Goal: Transaction & Acquisition: Purchase product/service

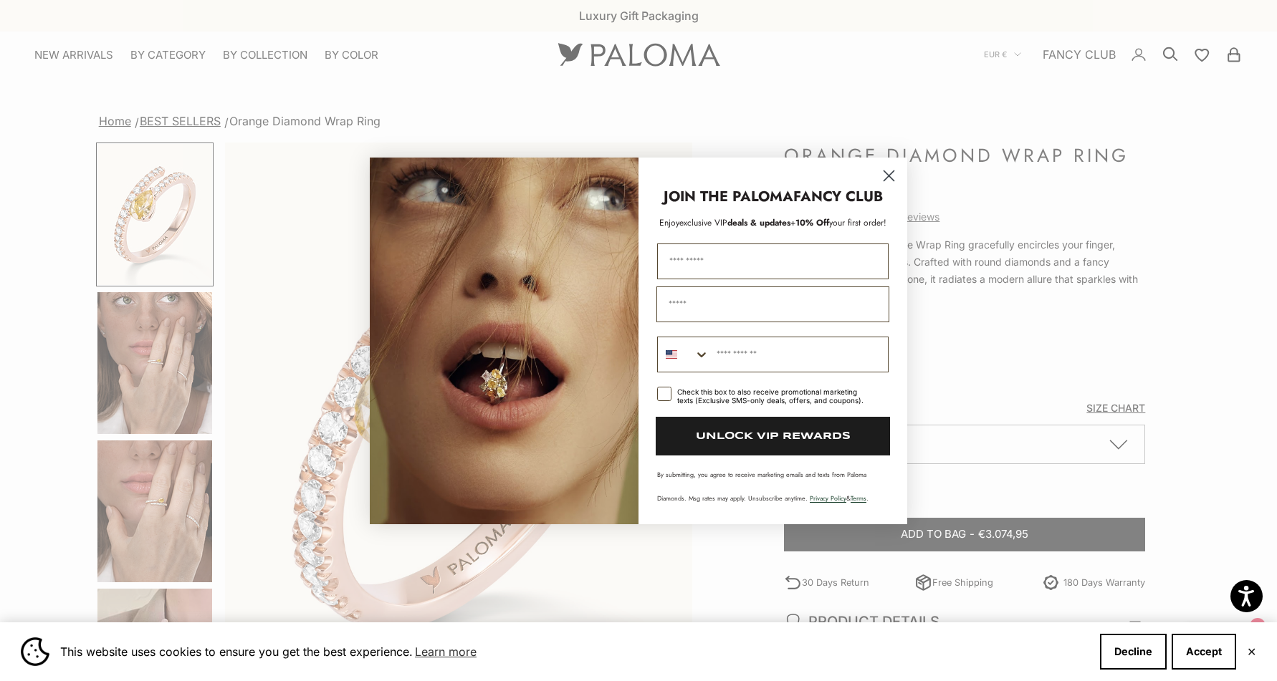
click at [893, 170] on circle "Close dialog" at bounding box center [889, 175] width 24 height 24
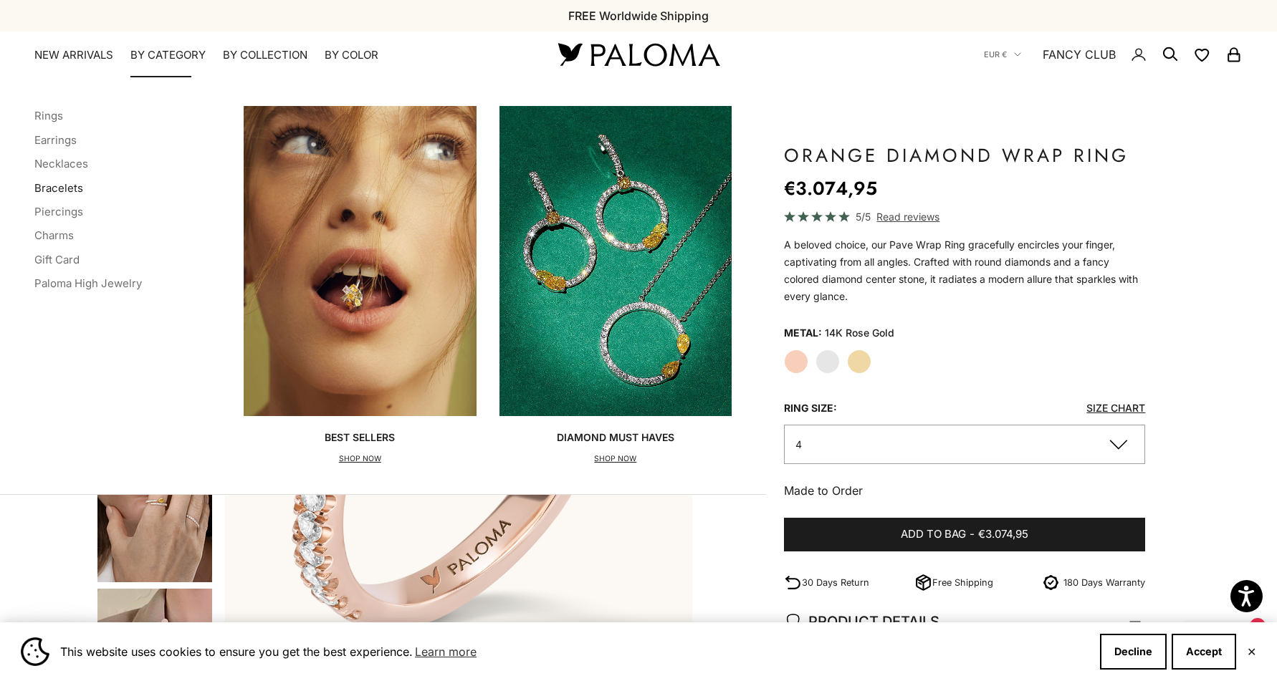
click at [50, 189] on link "Bracelets" at bounding box center [58, 188] width 49 height 14
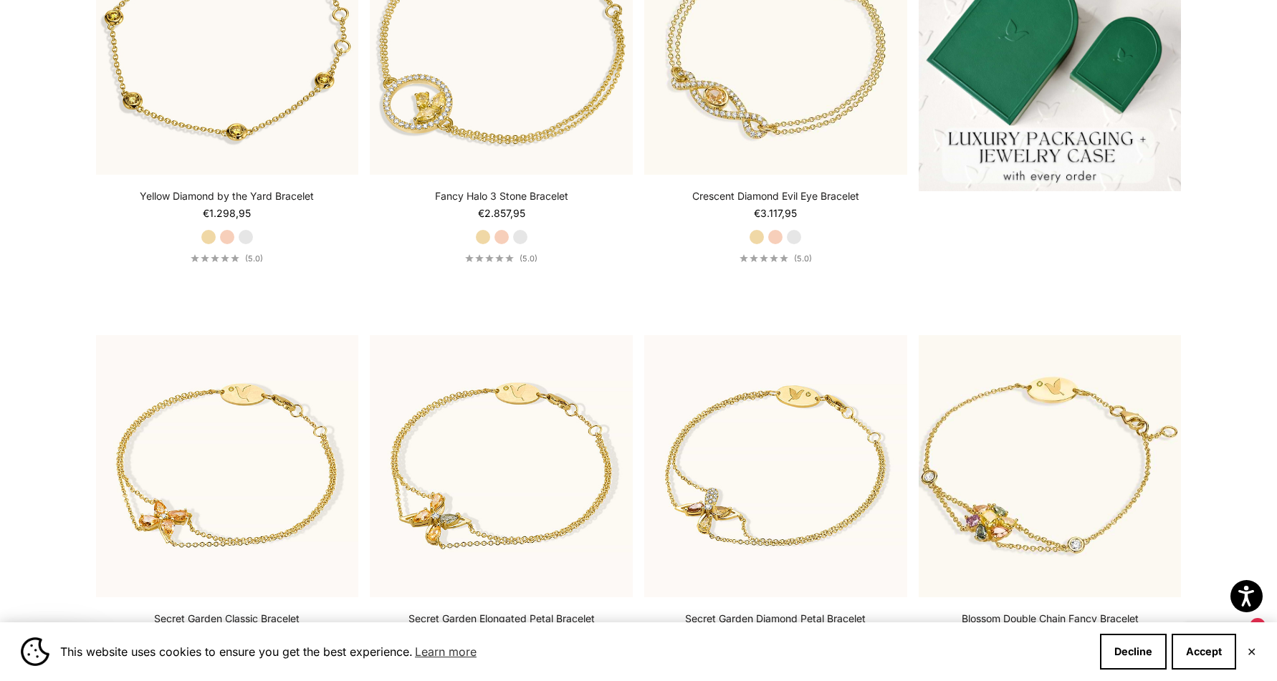
scroll to position [467, 0]
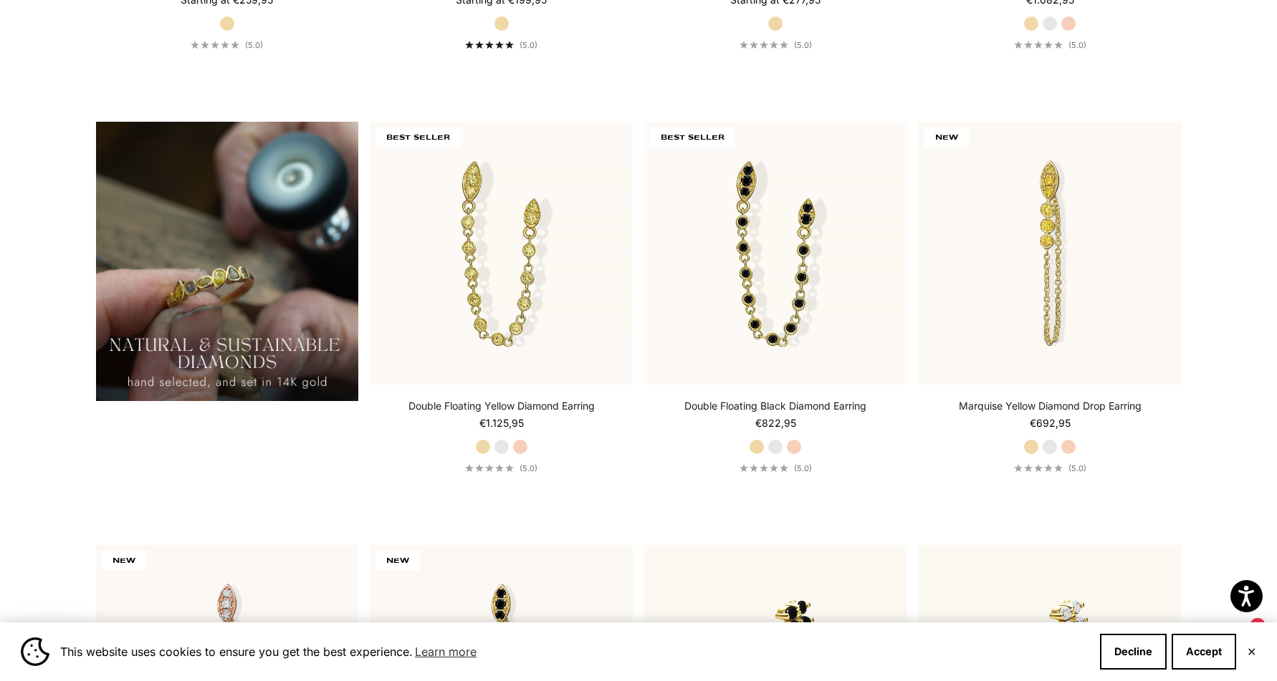
scroll to position [1257, 0]
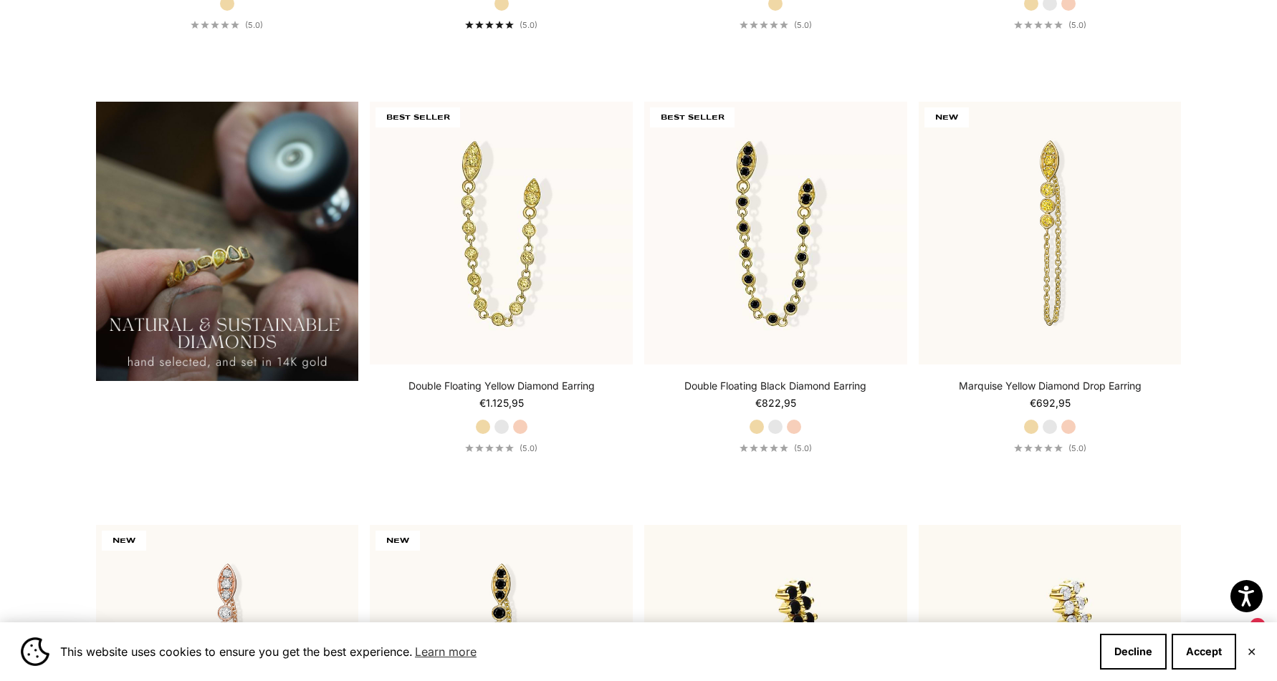
click at [1223, 670] on div "This website uses cookies to ensure you get the best experience. Learn more Dec…" at bounding box center [638, 652] width 1277 height 59
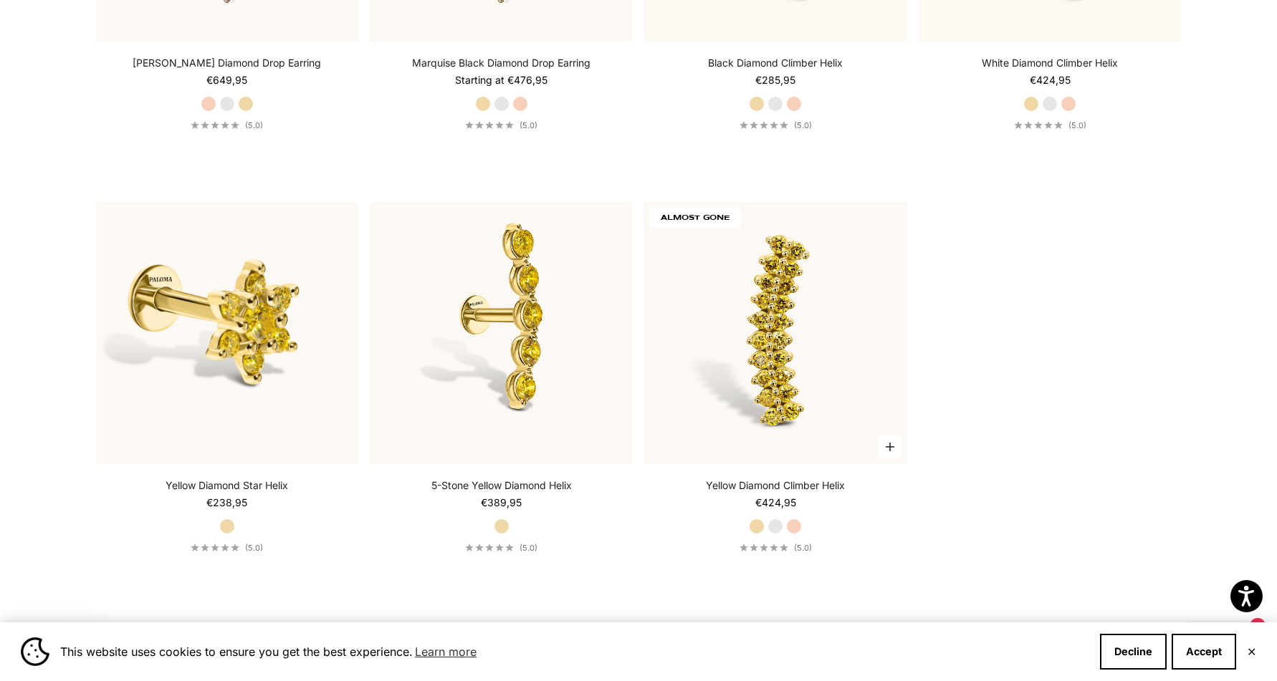
scroll to position [1982, 0]
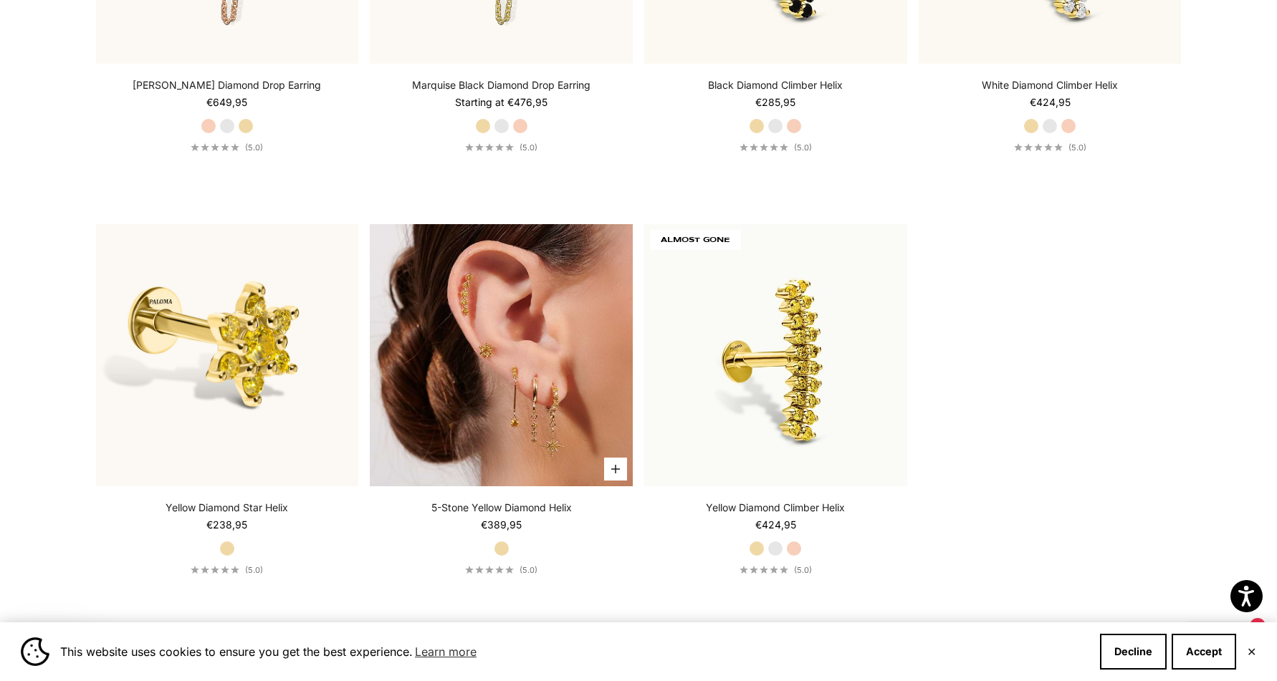
click at [598, 374] on img at bounding box center [501, 355] width 263 height 263
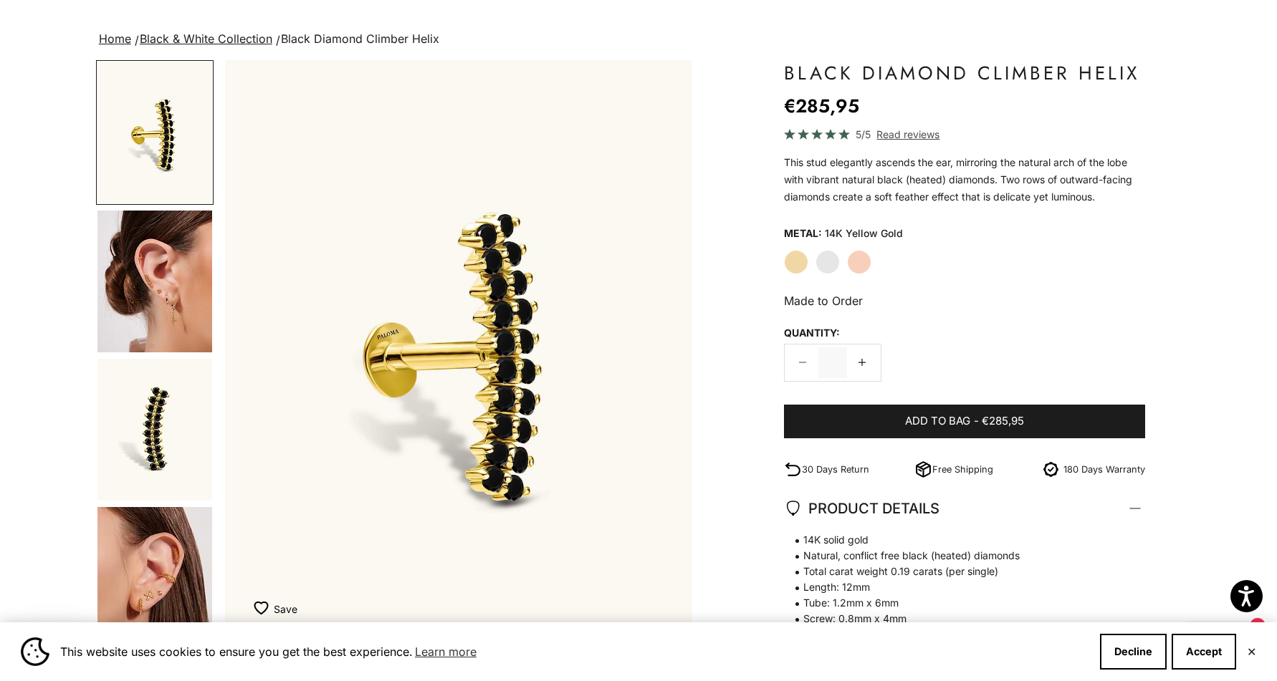
scroll to position [181, 0]
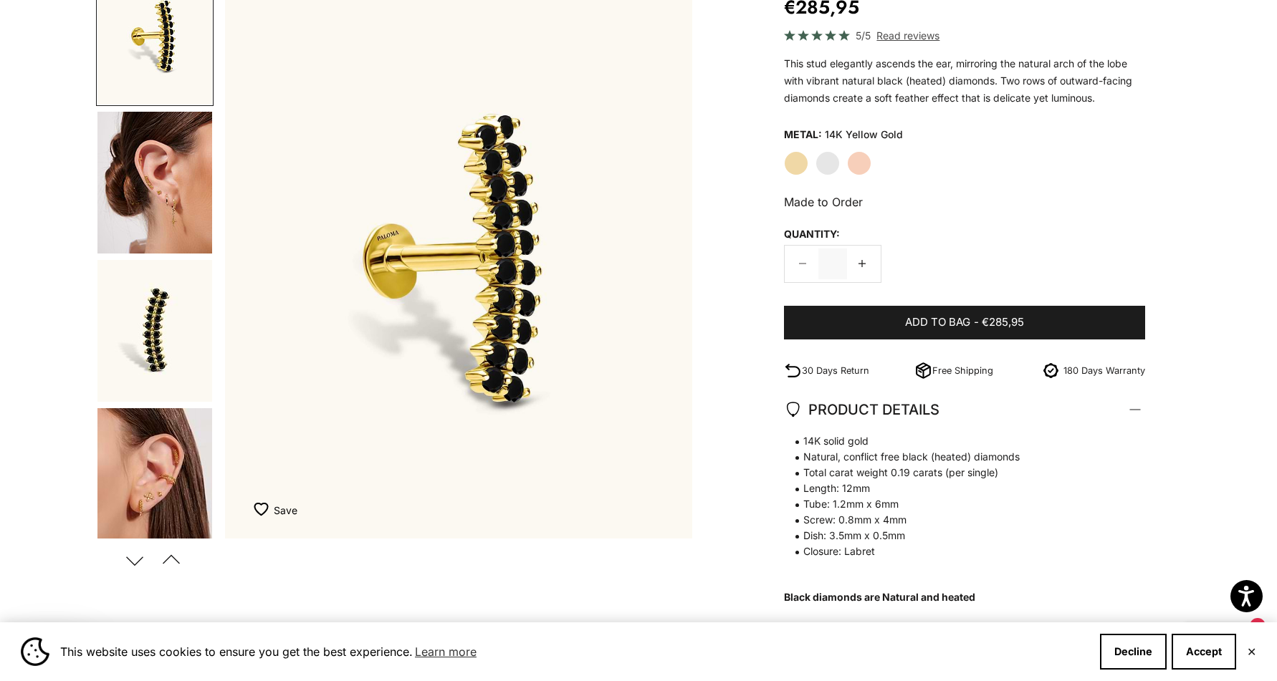
click at [828, 162] on label "White Gold" at bounding box center [827, 163] width 24 height 24
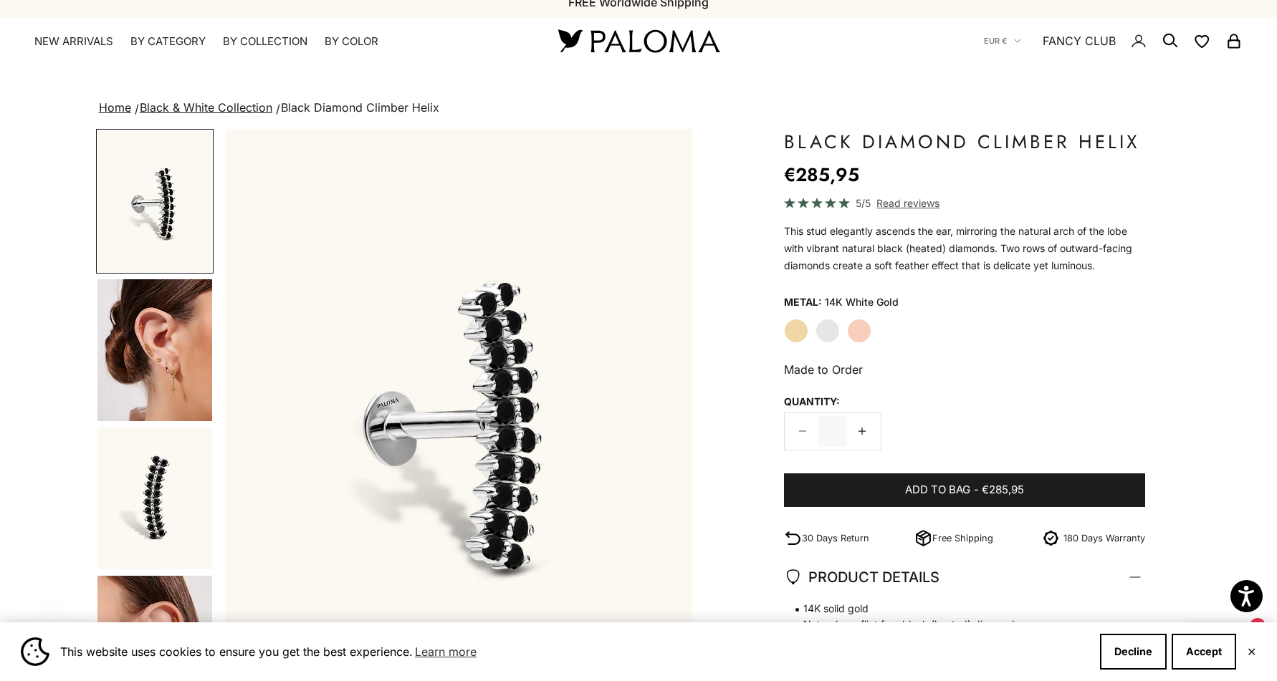
scroll to position [9, 0]
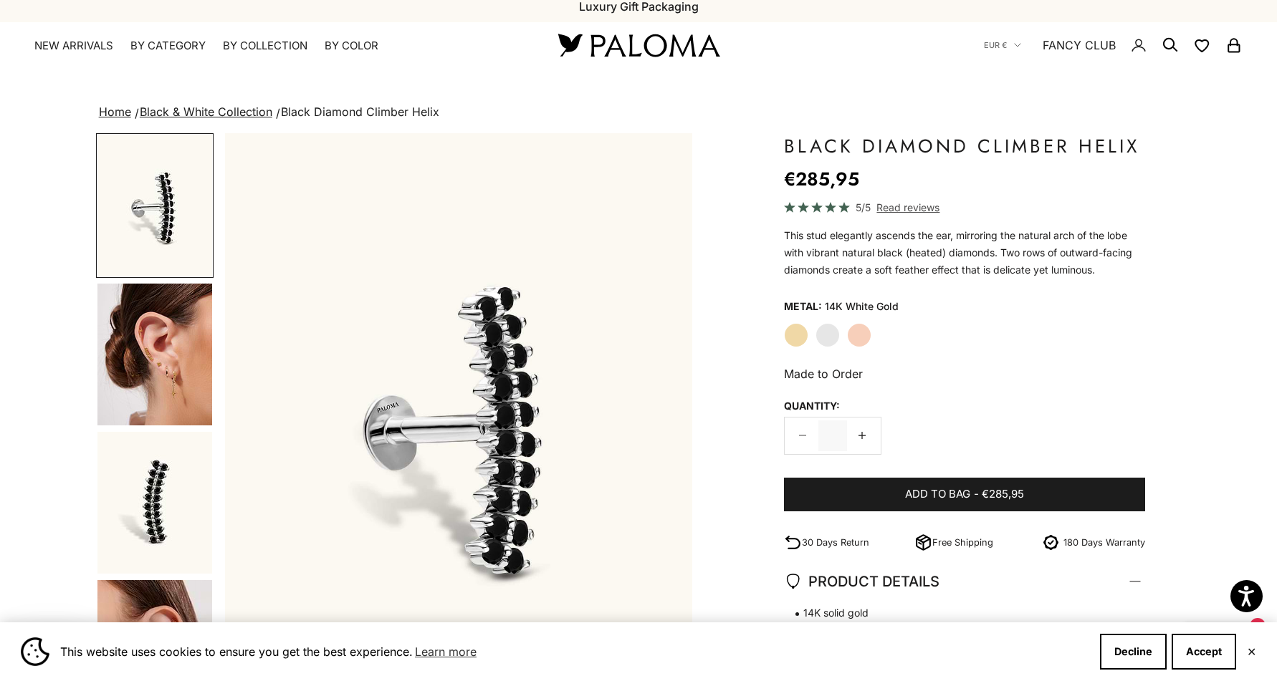
click at [153, 380] on img "Go to item 4" at bounding box center [154, 355] width 115 height 142
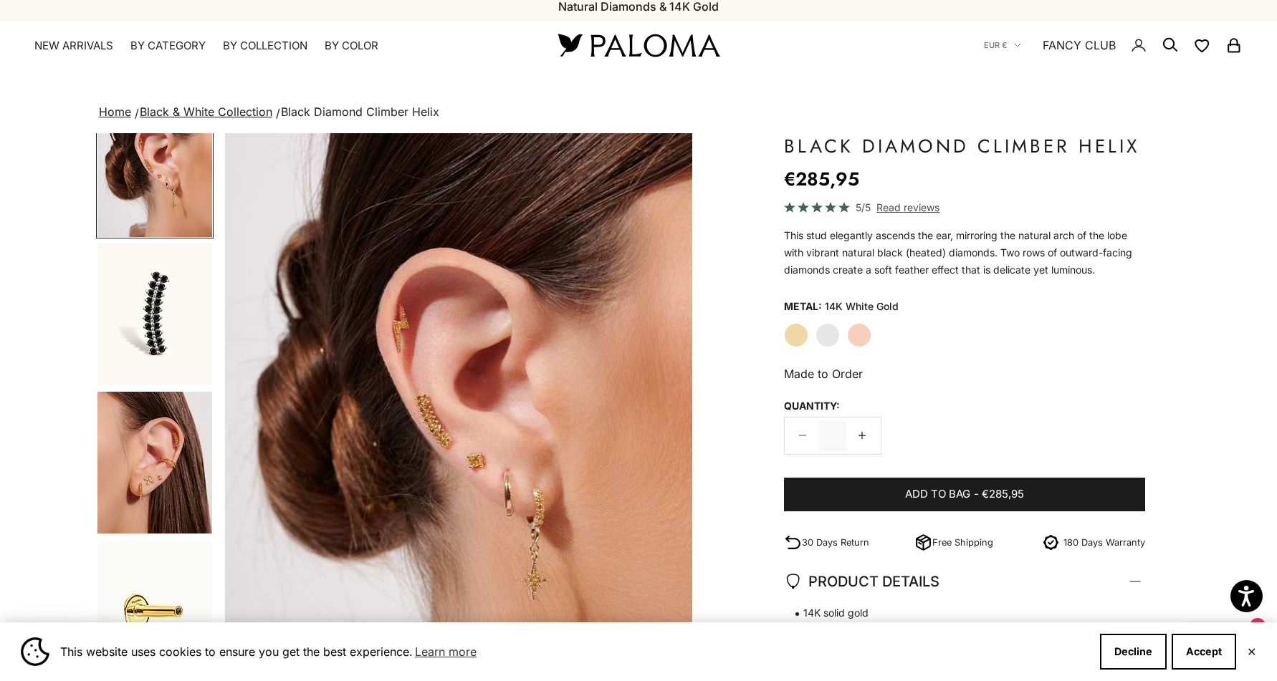
scroll to position [219, 0]
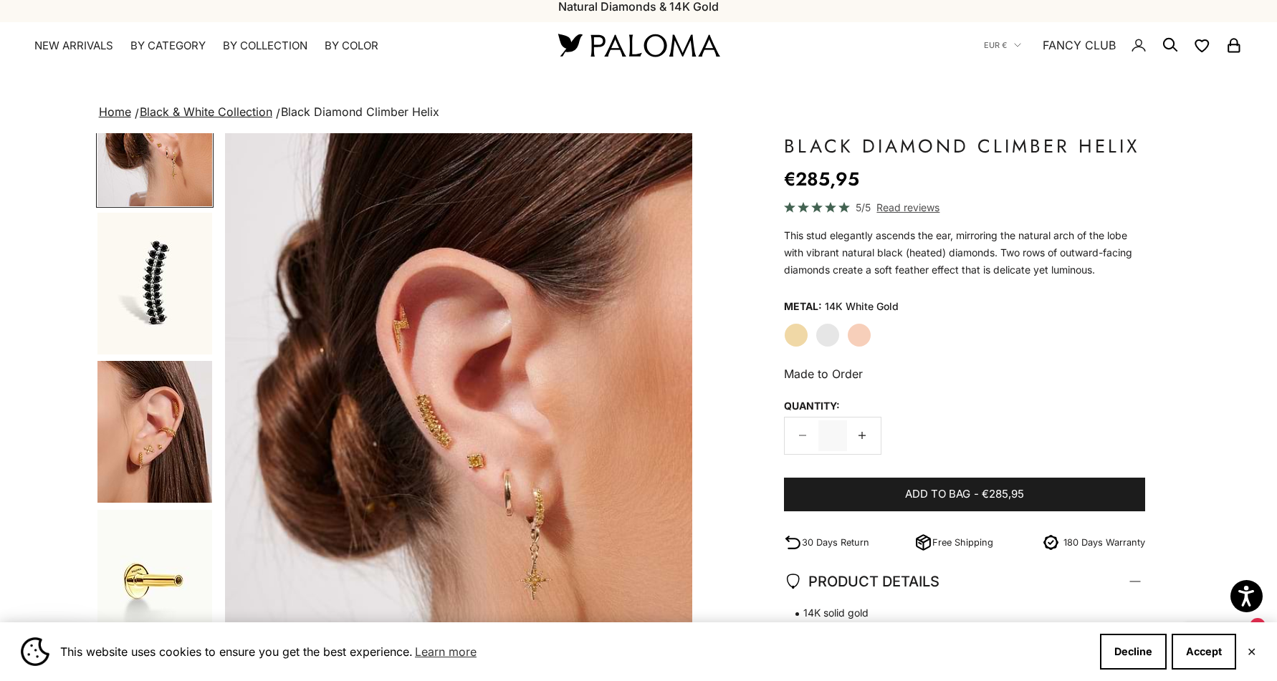
click at [140, 474] on img "Go to item 8" at bounding box center [154, 432] width 115 height 142
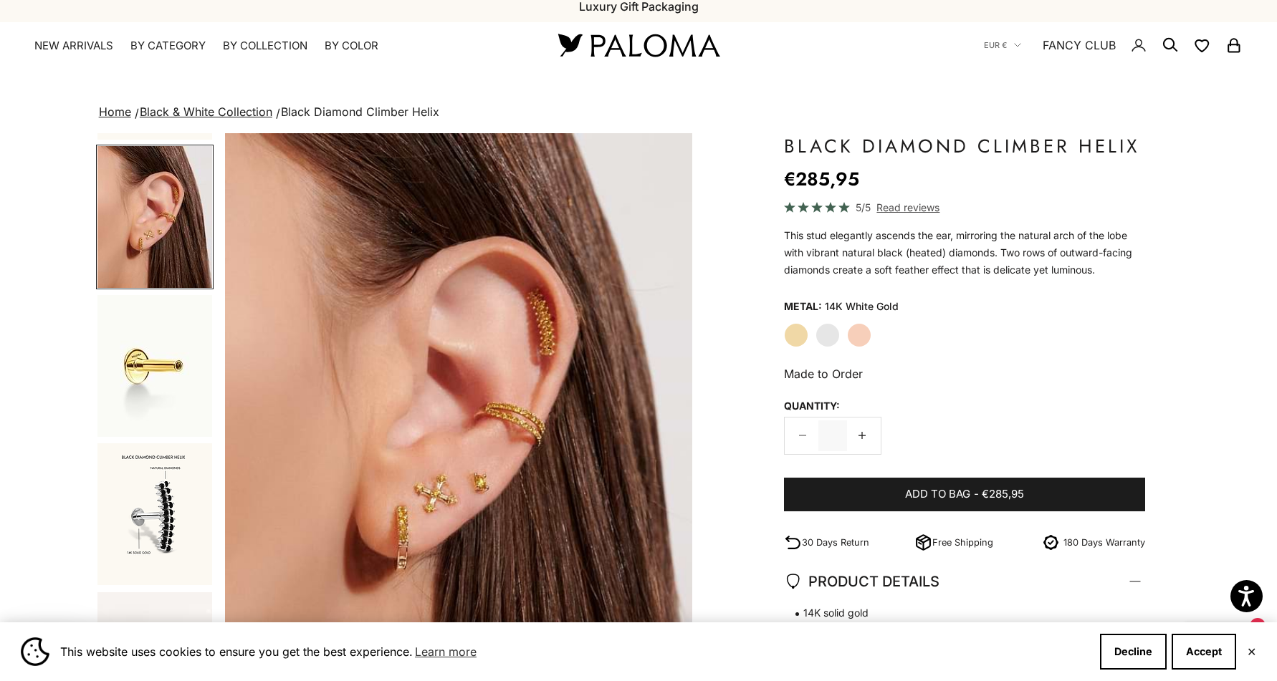
scroll to position [453, 0]
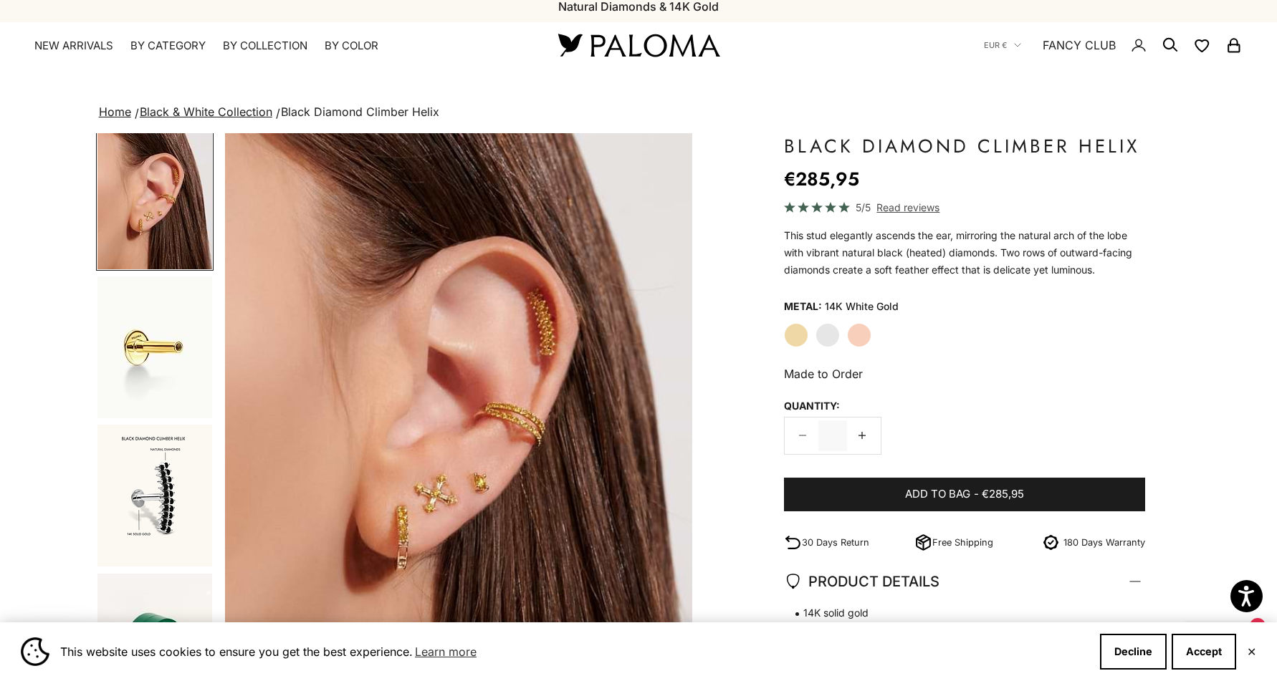
click at [145, 463] on img "Go to item 12" at bounding box center [154, 496] width 115 height 142
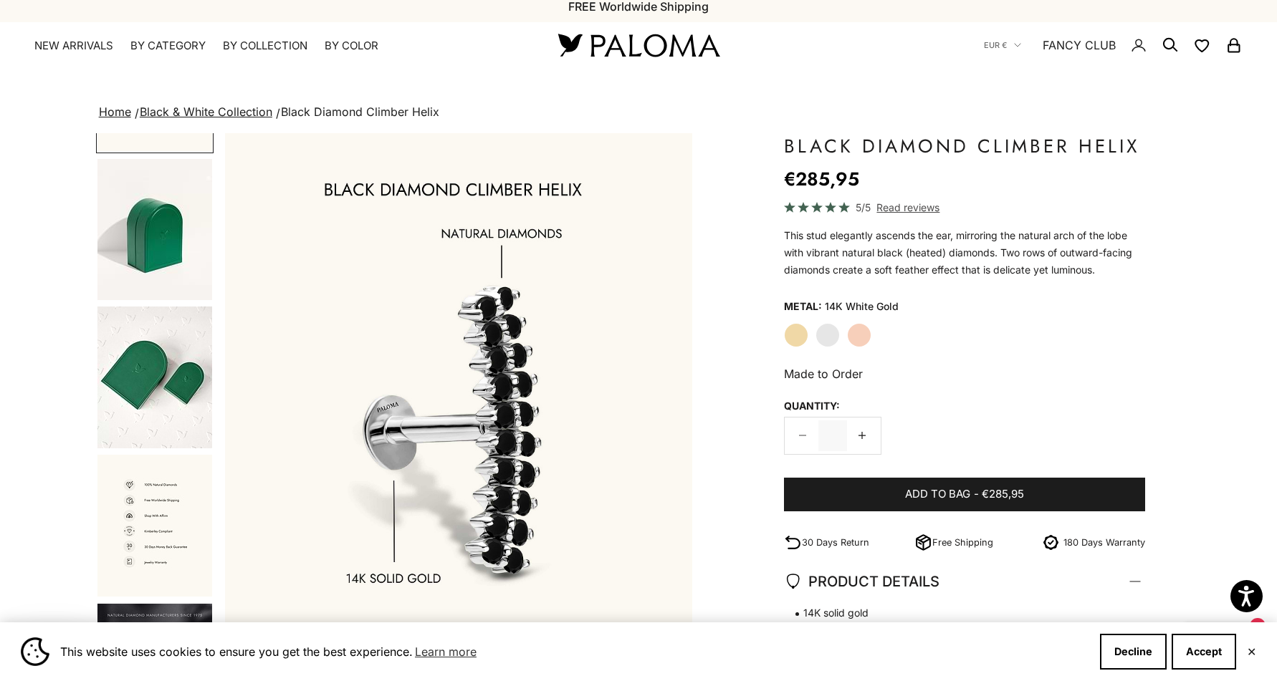
scroll to position [912, 0]
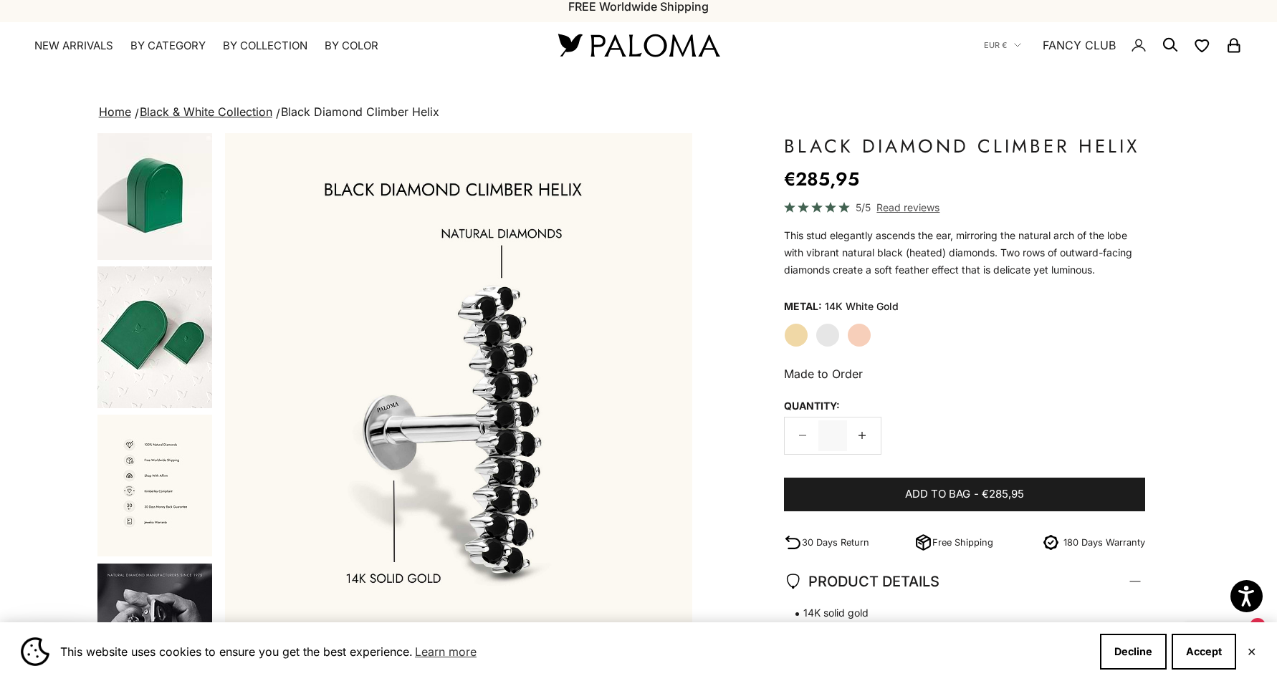
click at [144, 461] on img "Go to item 15" at bounding box center [154, 486] width 115 height 142
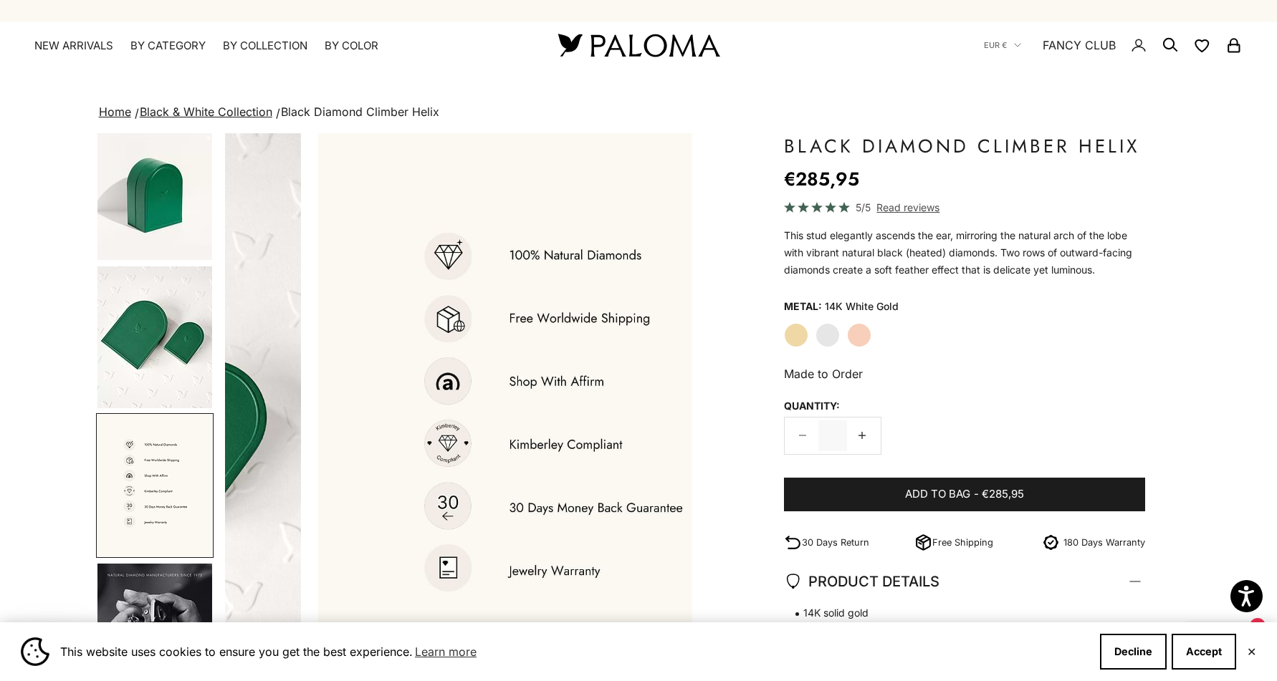
scroll to position [0, 3875]
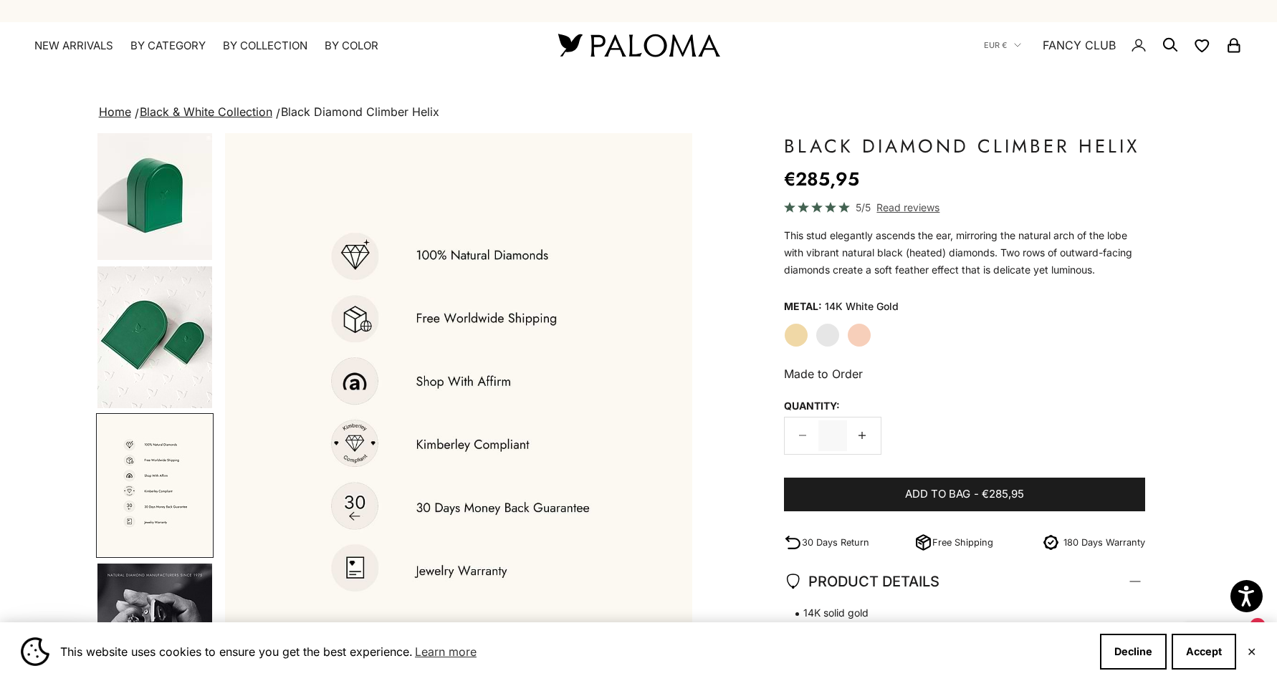
click at [158, 590] on img "Go to item 16" at bounding box center [154, 635] width 115 height 142
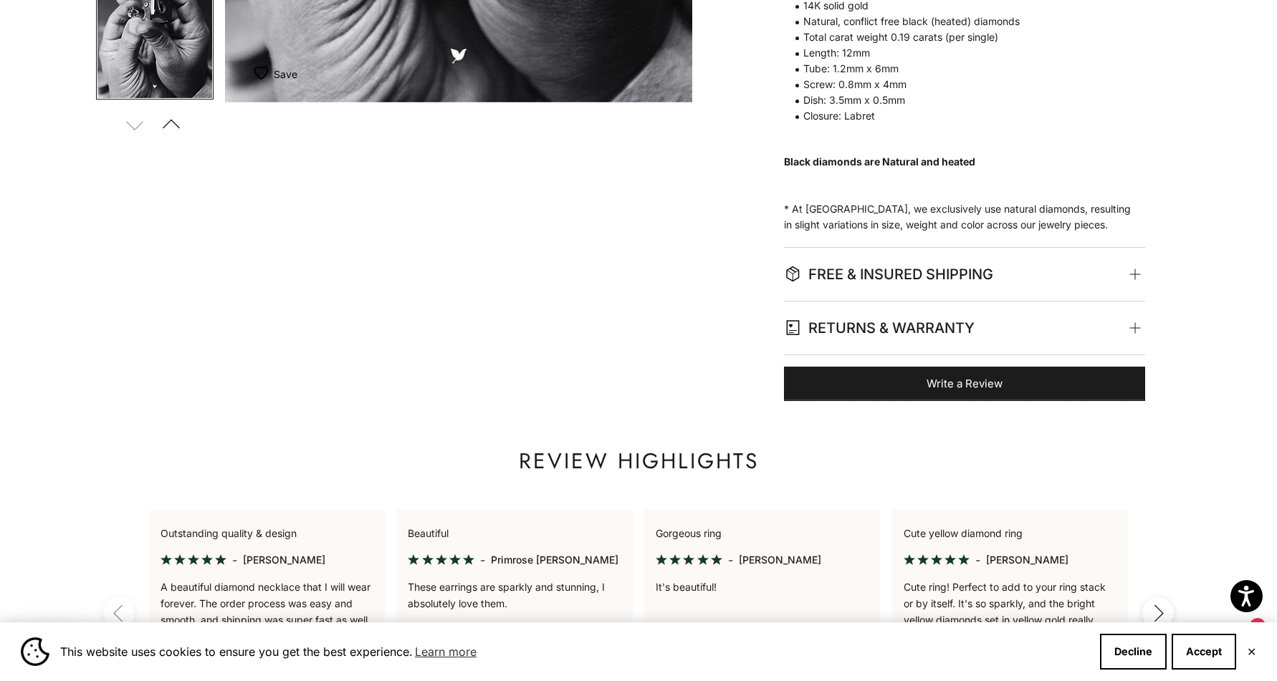
scroll to position [0, 0]
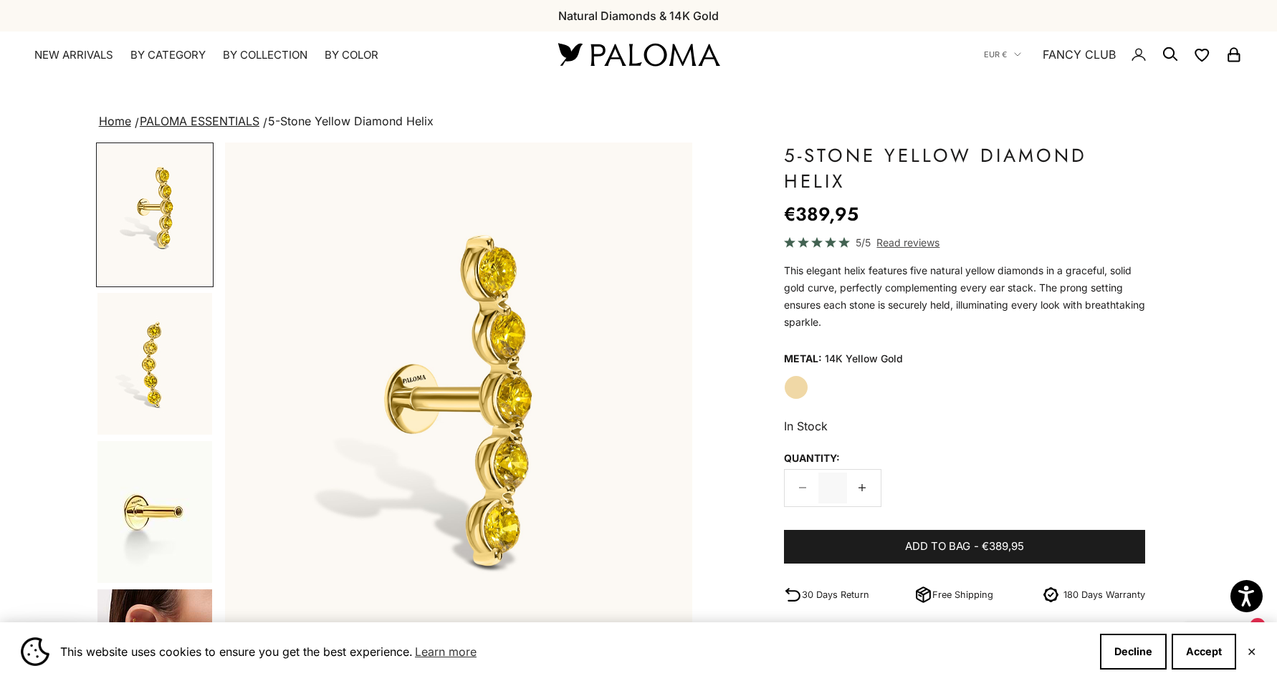
click at [146, 340] on img "Go to item 2" at bounding box center [154, 364] width 115 height 142
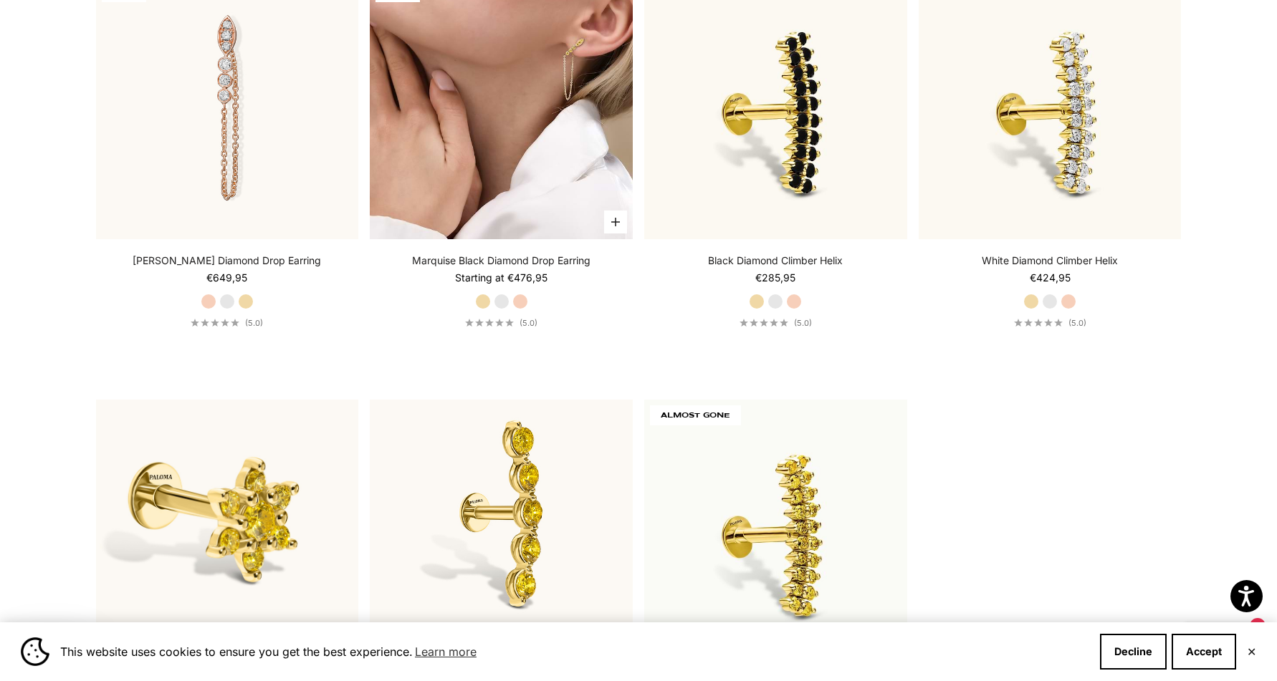
scroll to position [1804, 0]
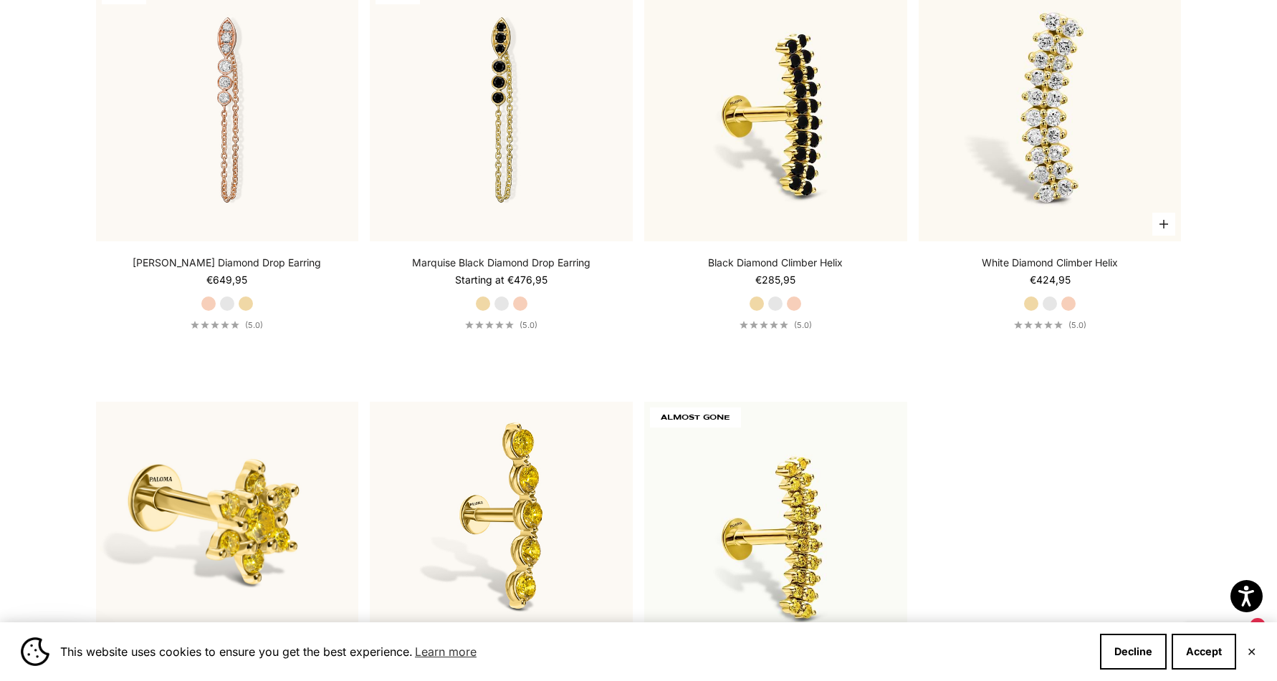
click at [1009, 128] on img at bounding box center [1049, 110] width 263 height 263
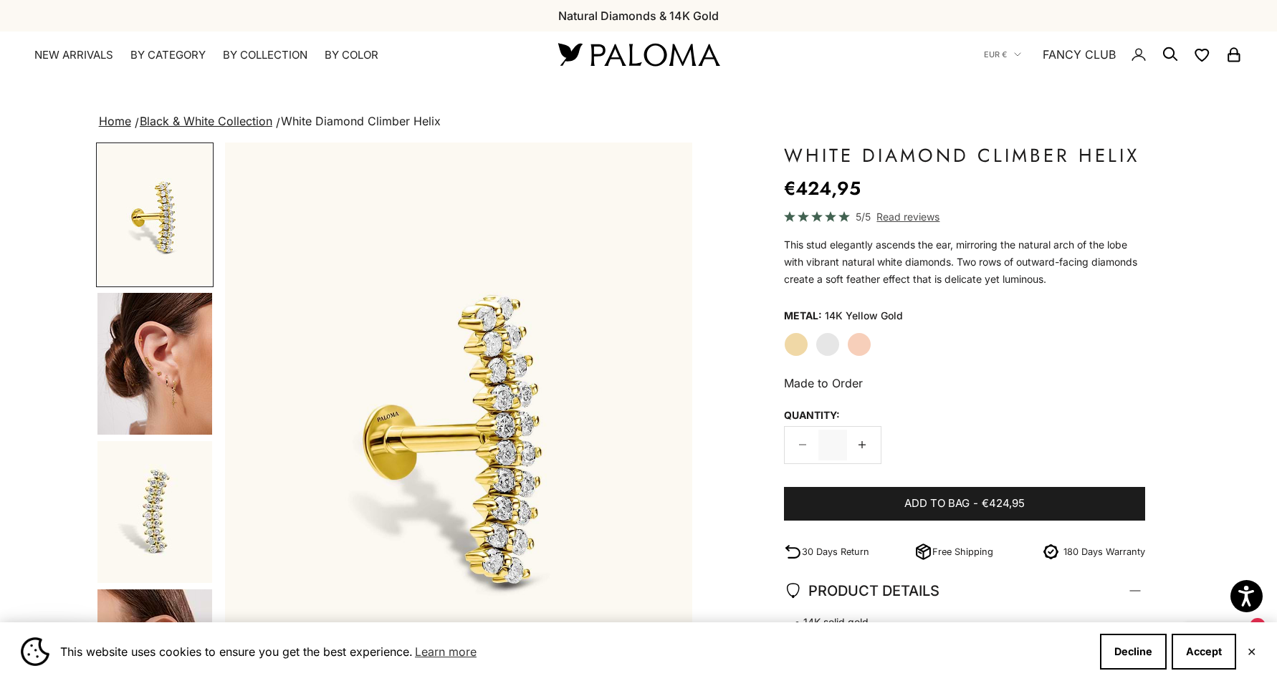
click at [824, 347] on label "White Gold" at bounding box center [827, 344] width 24 height 24
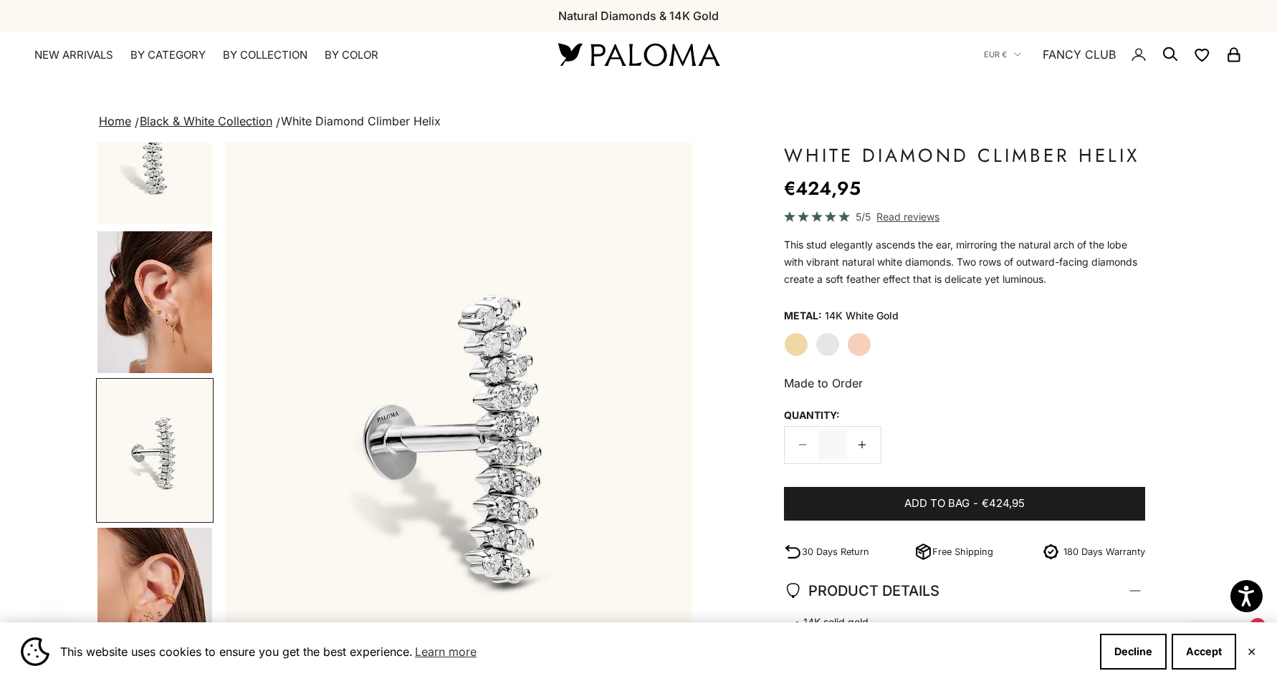
scroll to position [81, 0]
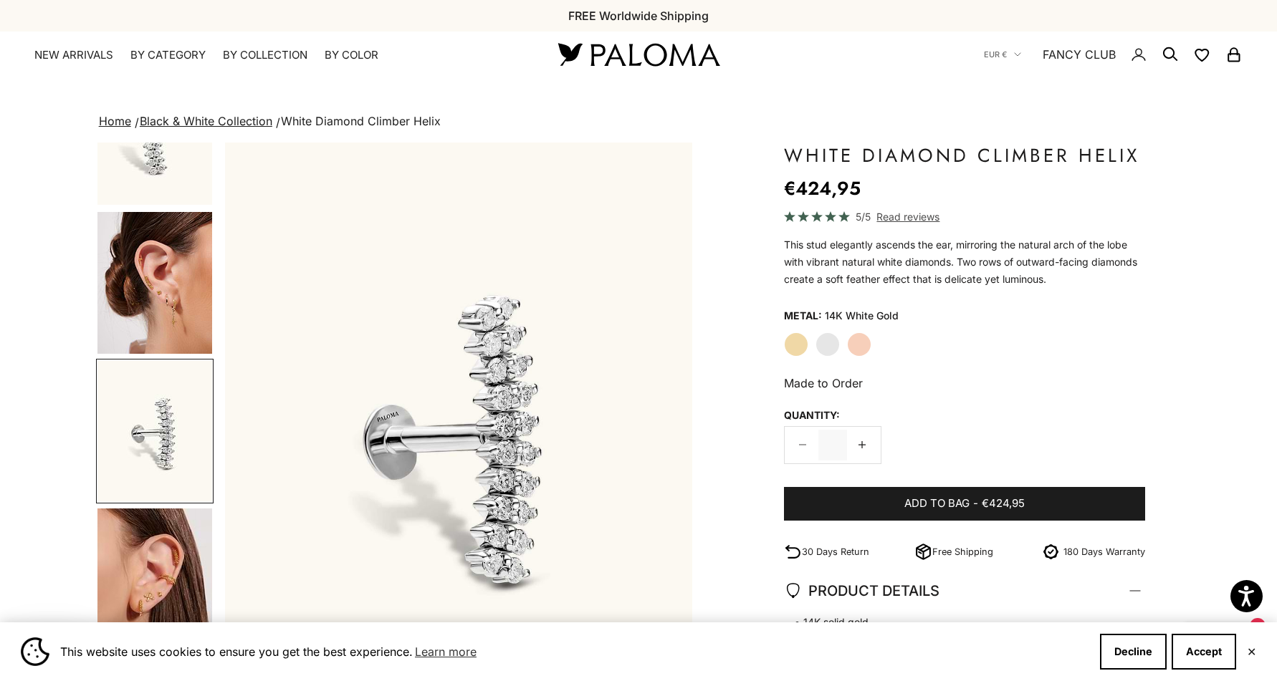
click at [183, 294] on img "Go to item 4" at bounding box center [154, 283] width 115 height 142
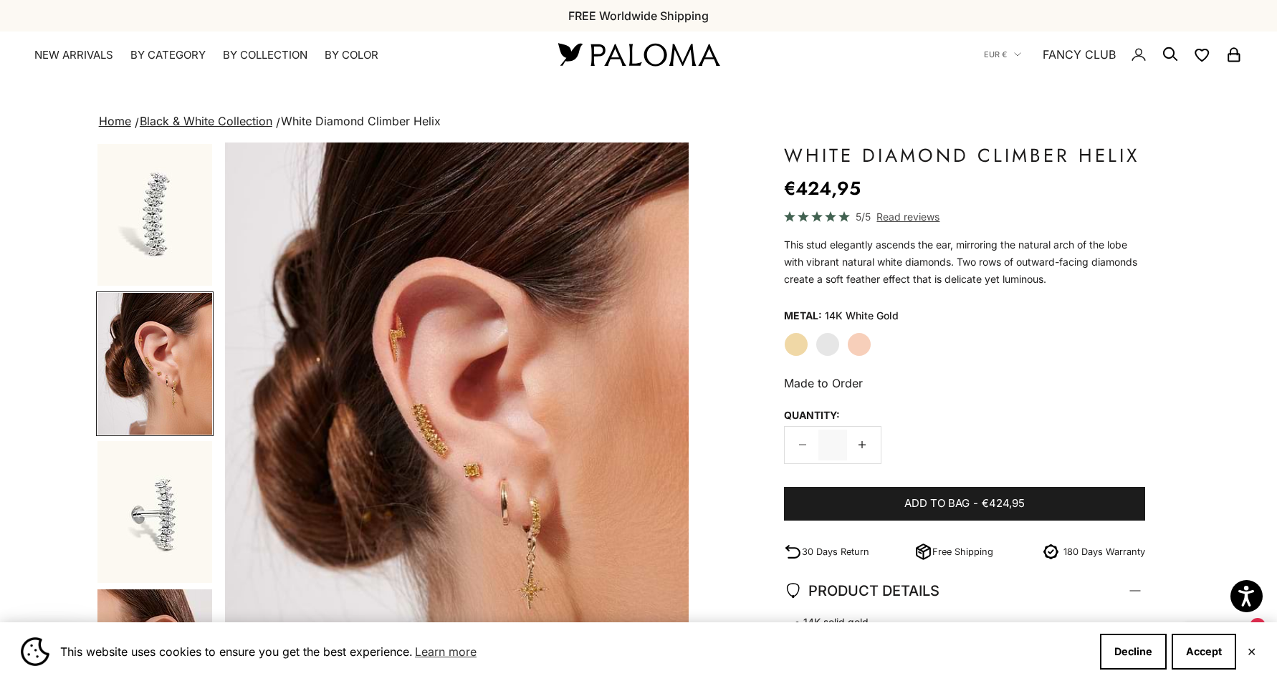
scroll to position [0, 484]
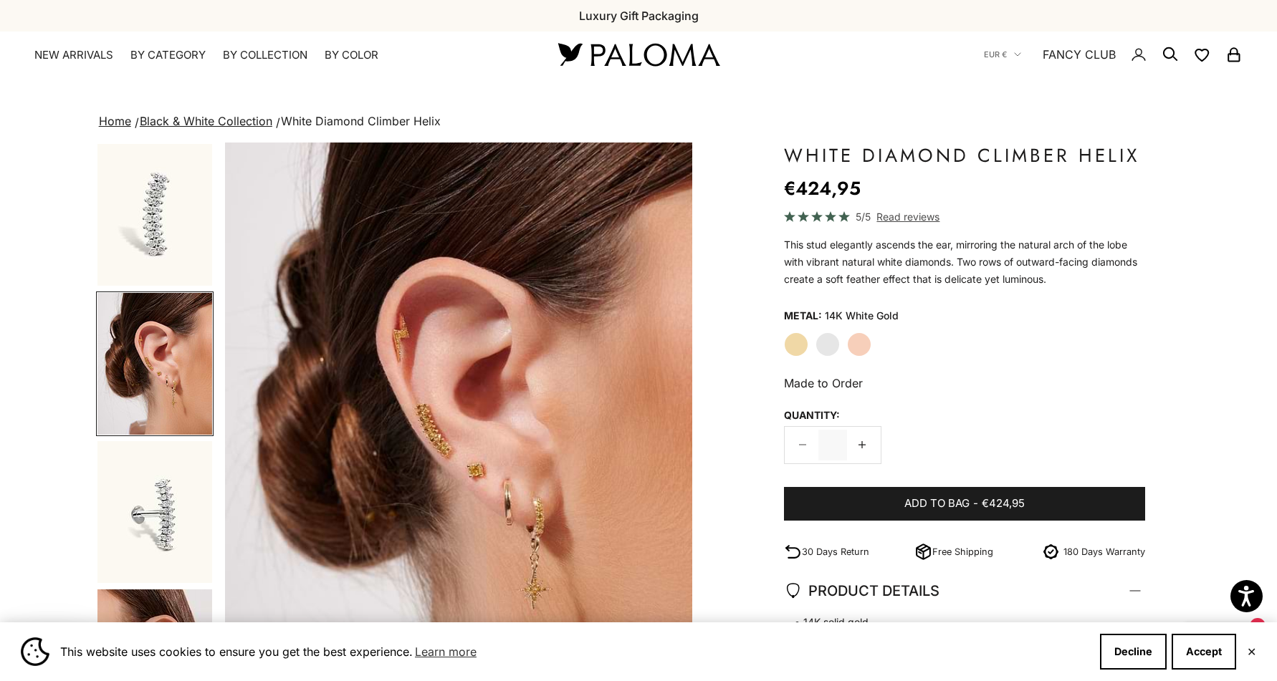
click at [163, 474] on img "Go to item 6" at bounding box center [154, 512] width 115 height 142
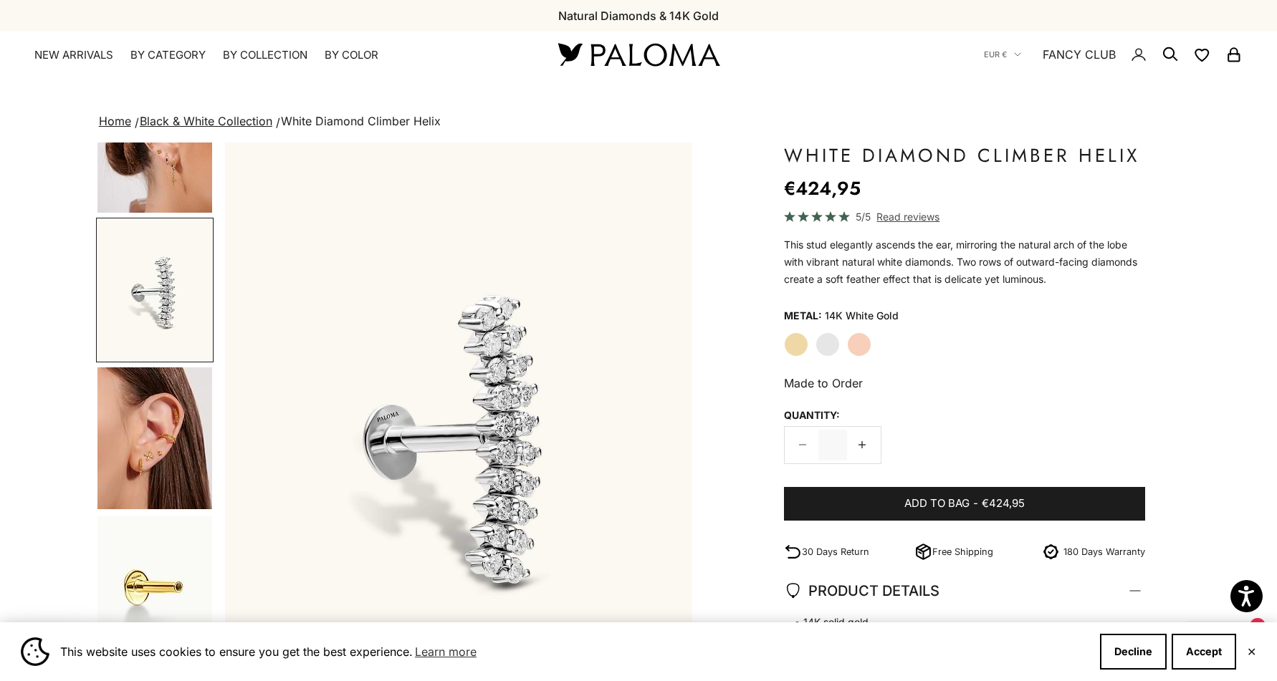
scroll to position [277, 0]
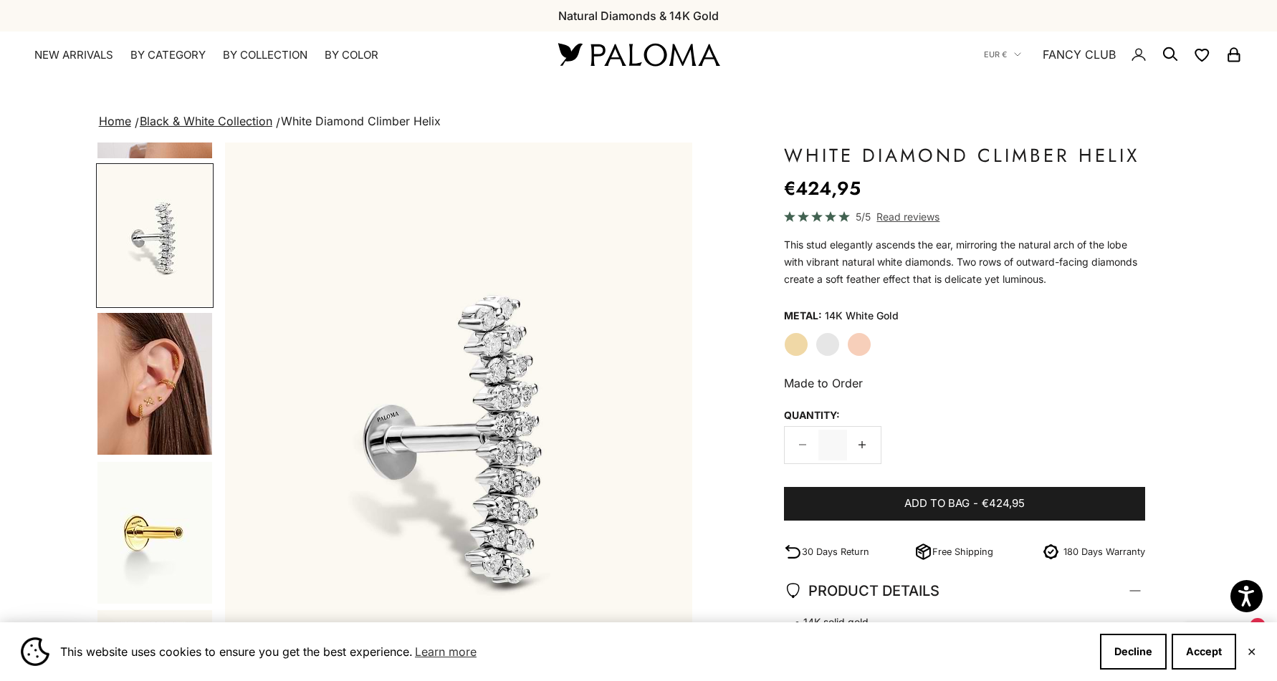
click at [163, 474] on img "Go to item 9" at bounding box center [154, 533] width 115 height 142
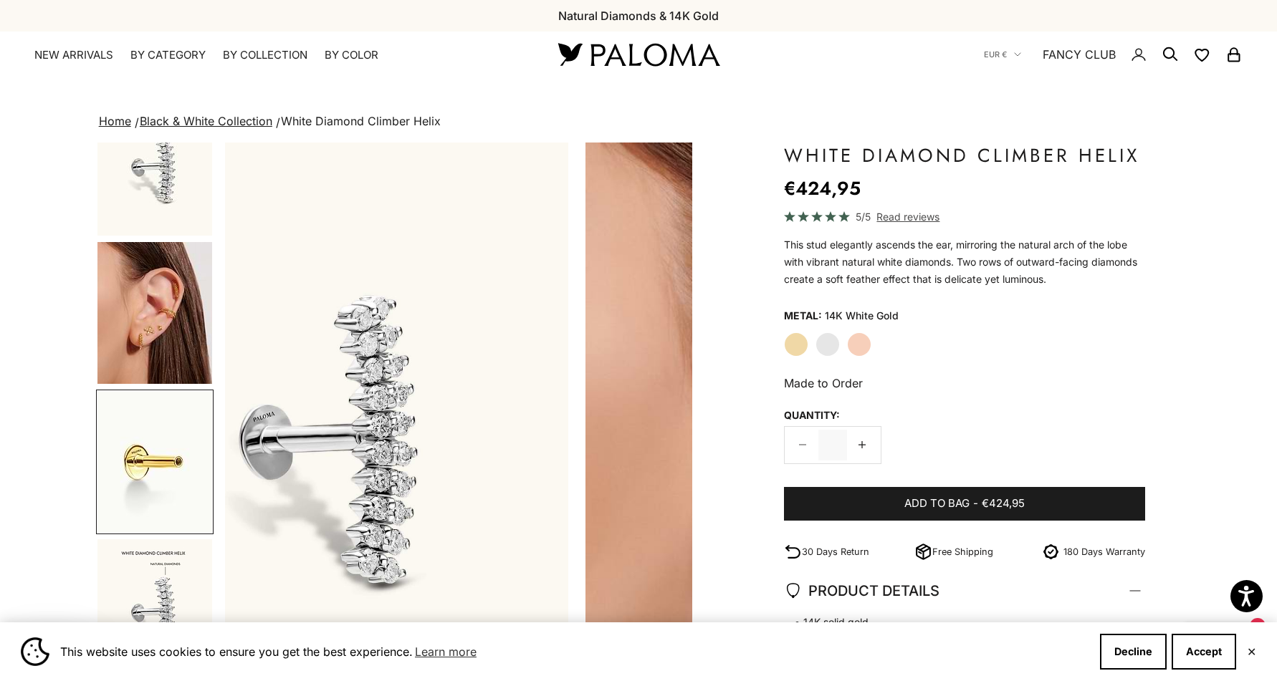
scroll to position [379, 0]
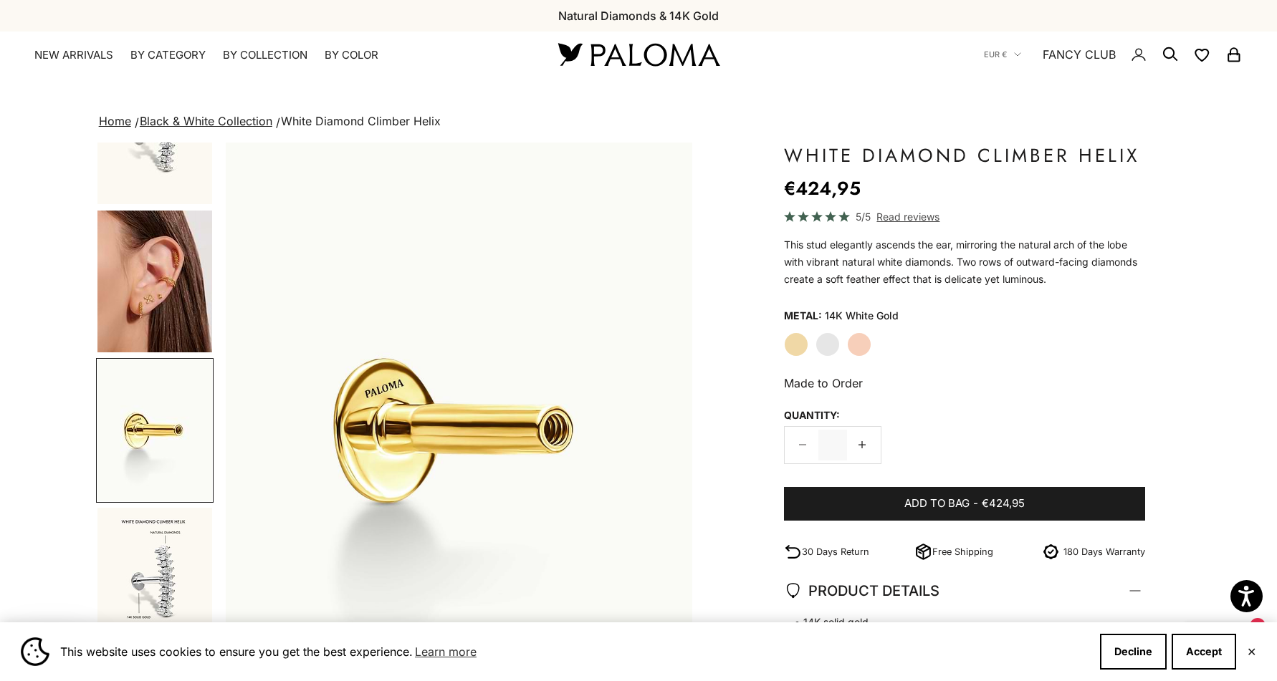
click at [173, 294] on img "Go to item 8" at bounding box center [154, 282] width 115 height 142
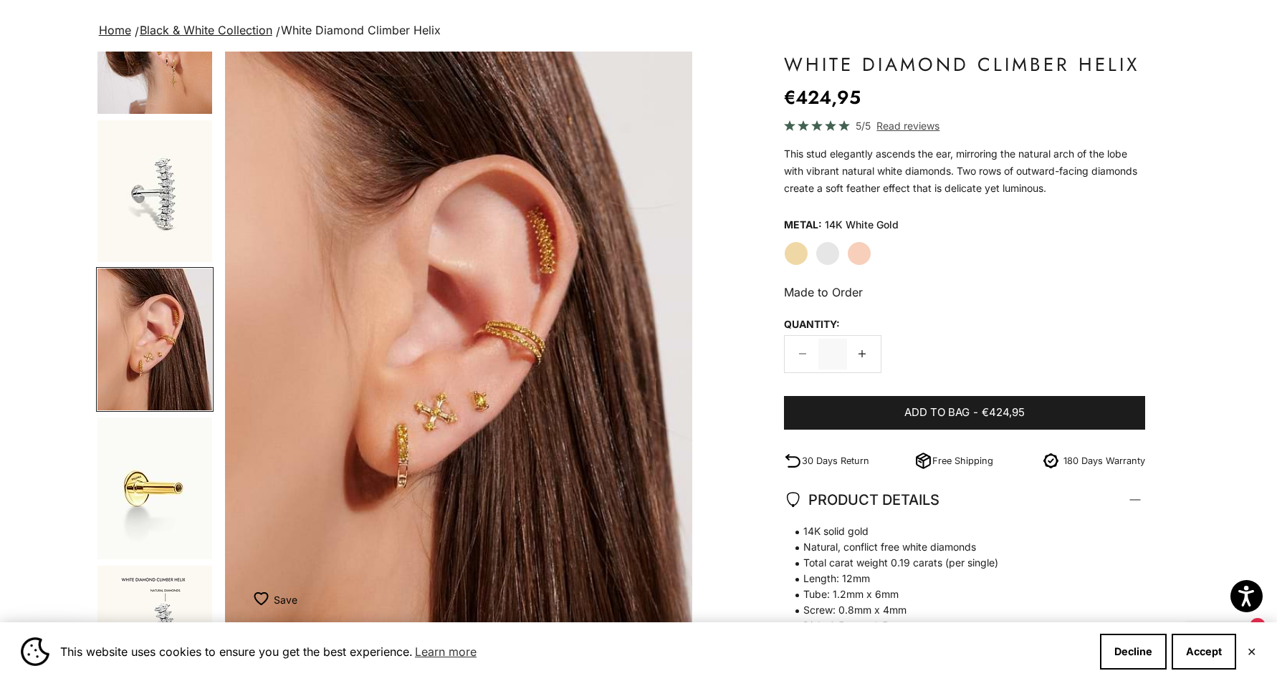
scroll to position [95, 0]
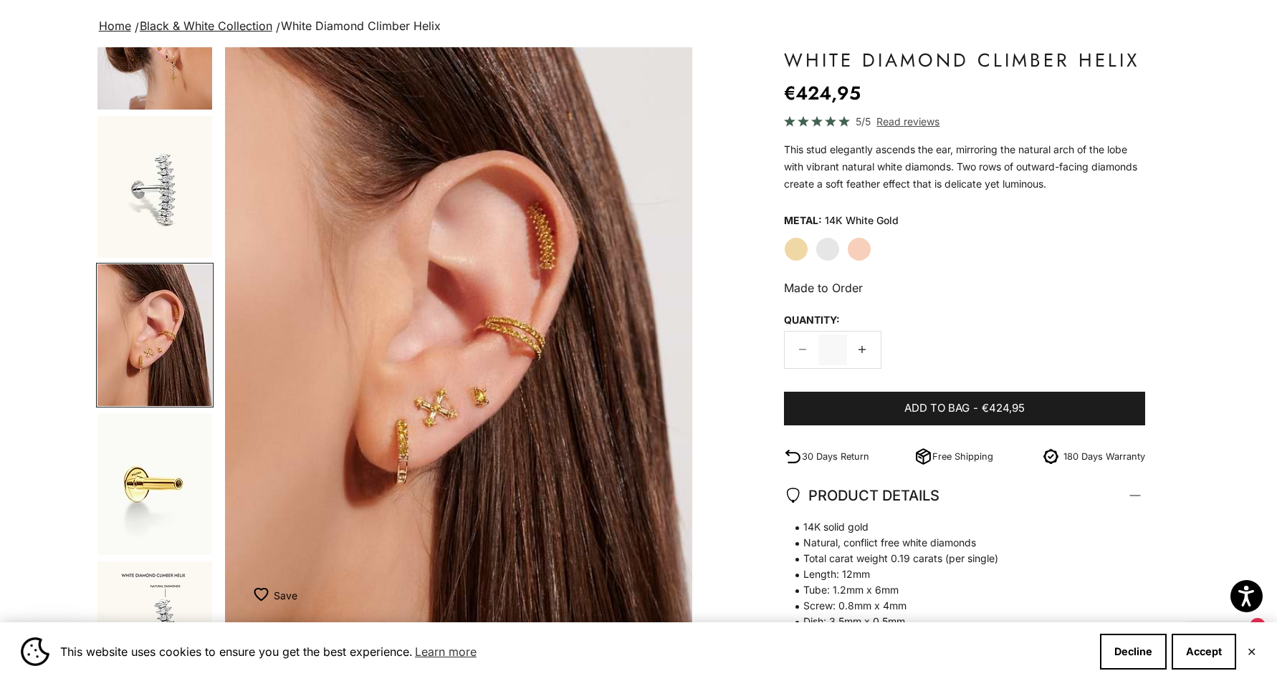
click at [802, 242] on label "Yellow Gold" at bounding box center [796, 249] width 24 height 24
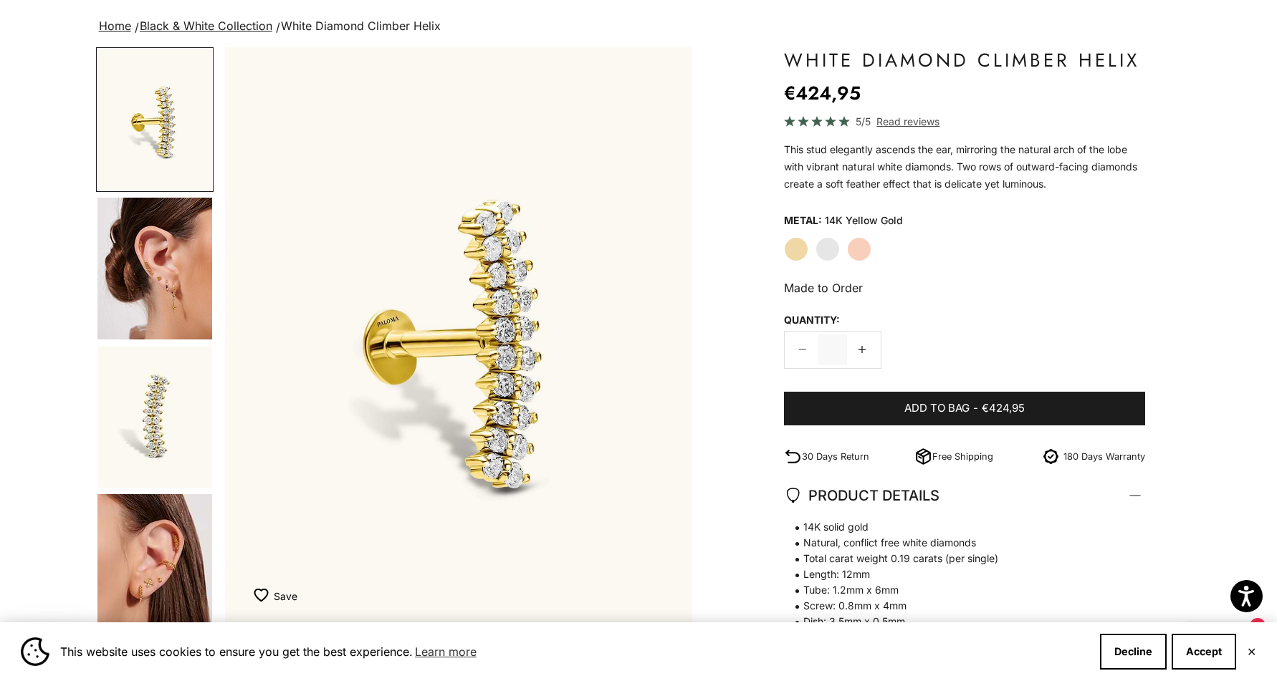
click at [825, 248] on label "White Gold" at bounding box center [827, 249] width 24 height 24
